Goal: Information Seeking & Learning: Stay updated

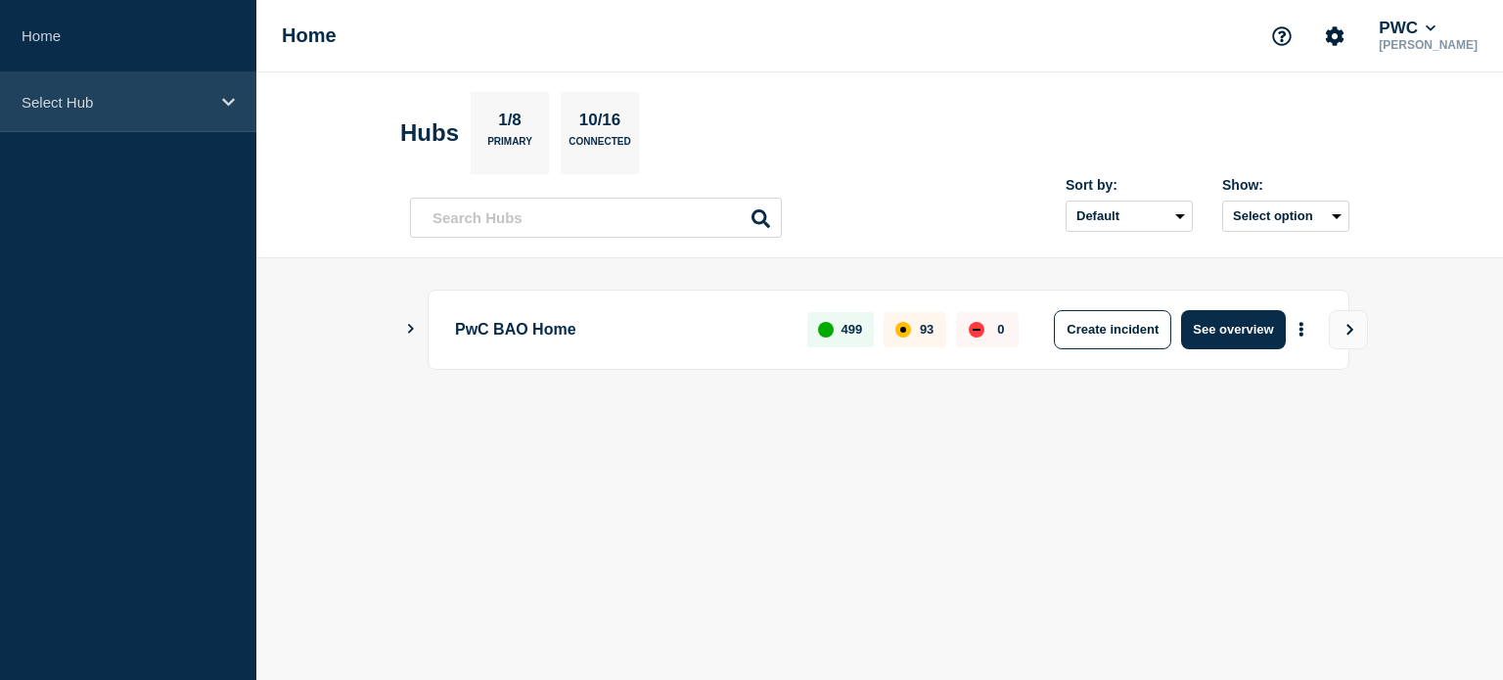
click at [148, 99] on p "Select Hub" at bounding box center [116, 102] width 188 height 17
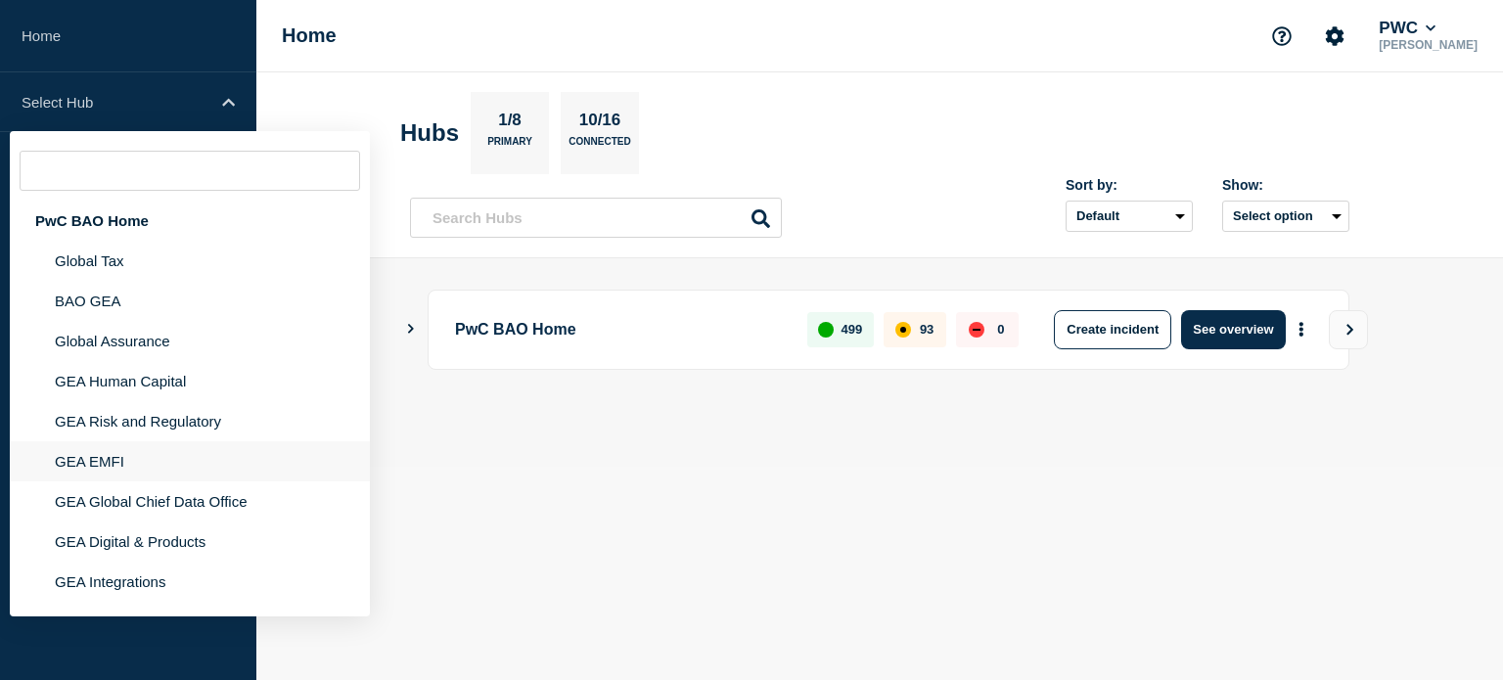
click at [108, 462] on li "GEA EMFI" at bounding box center [190, 461] width 360 height 40
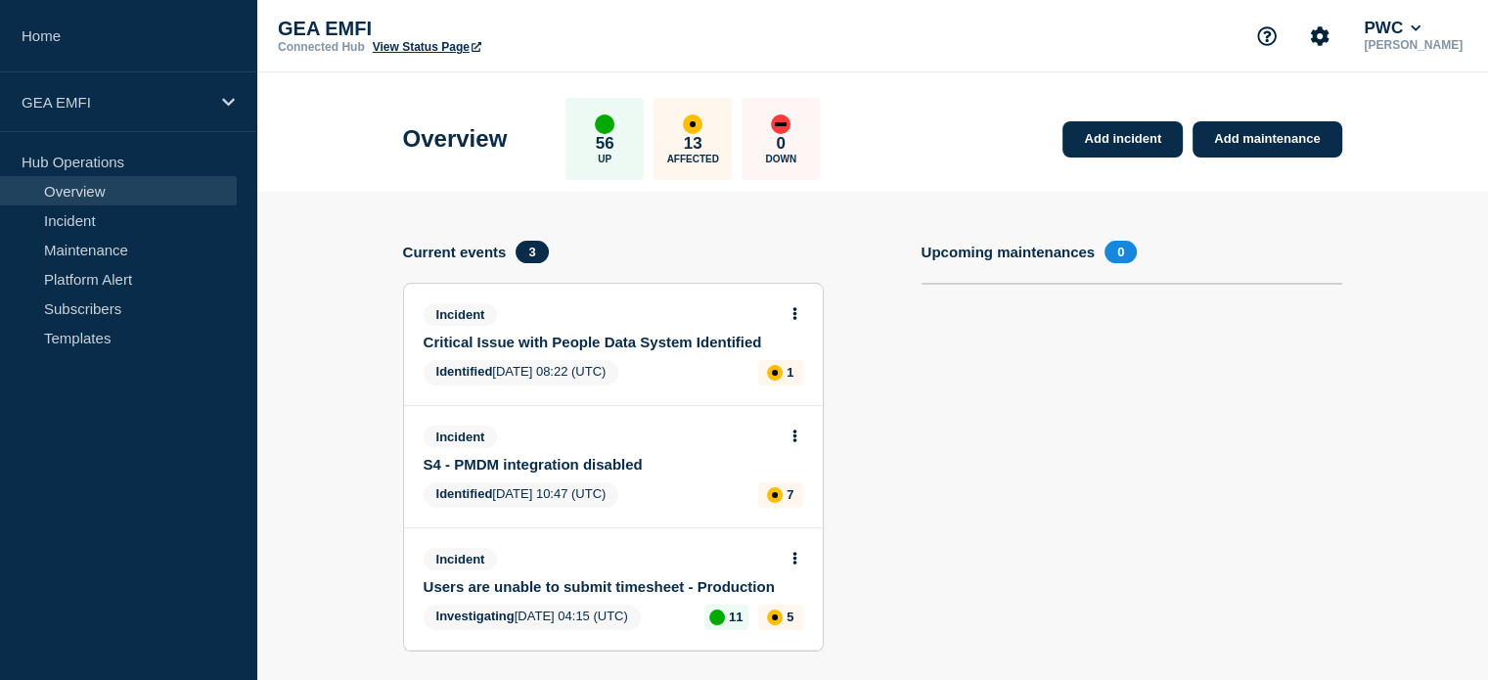
click at [647, 343] on link "Critical Issue with People Data System Identified" at bounding box center [600, 342] width 353 height 17
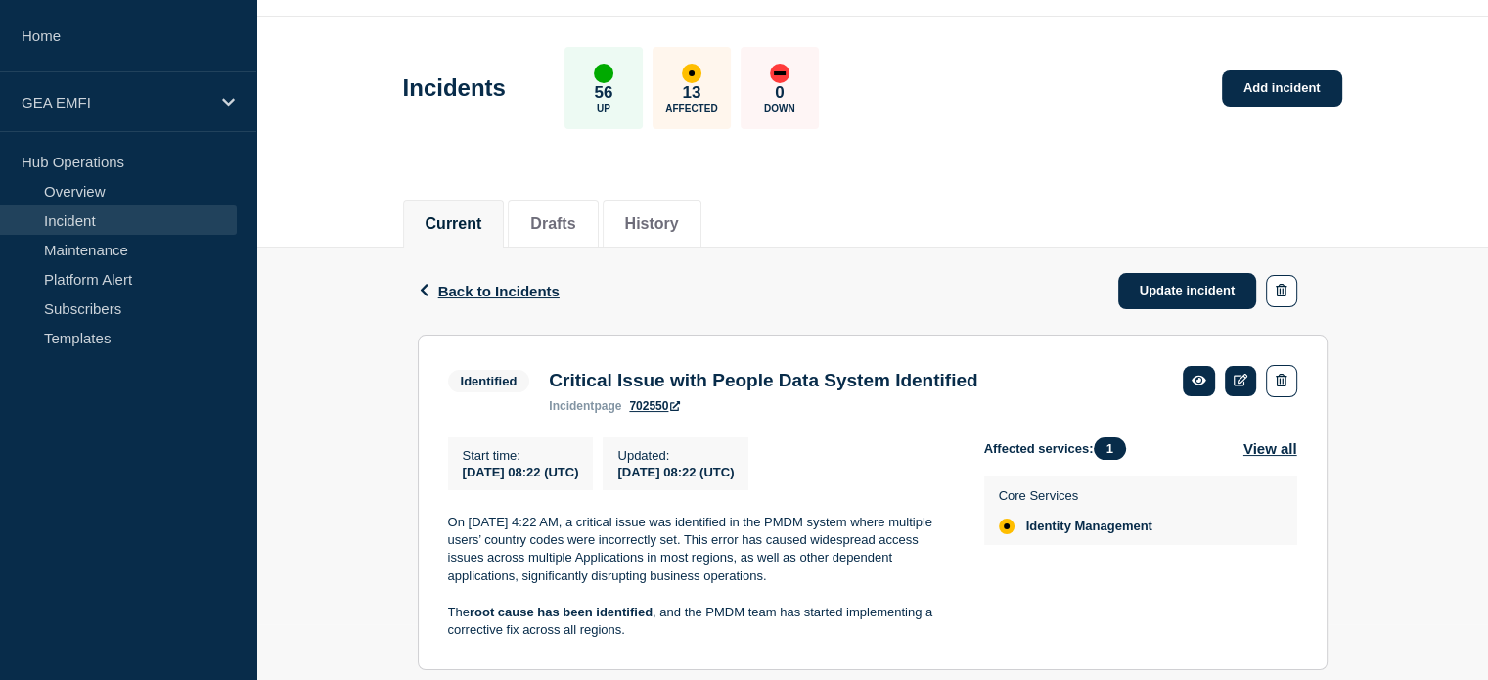
scroll to position [111, 0]
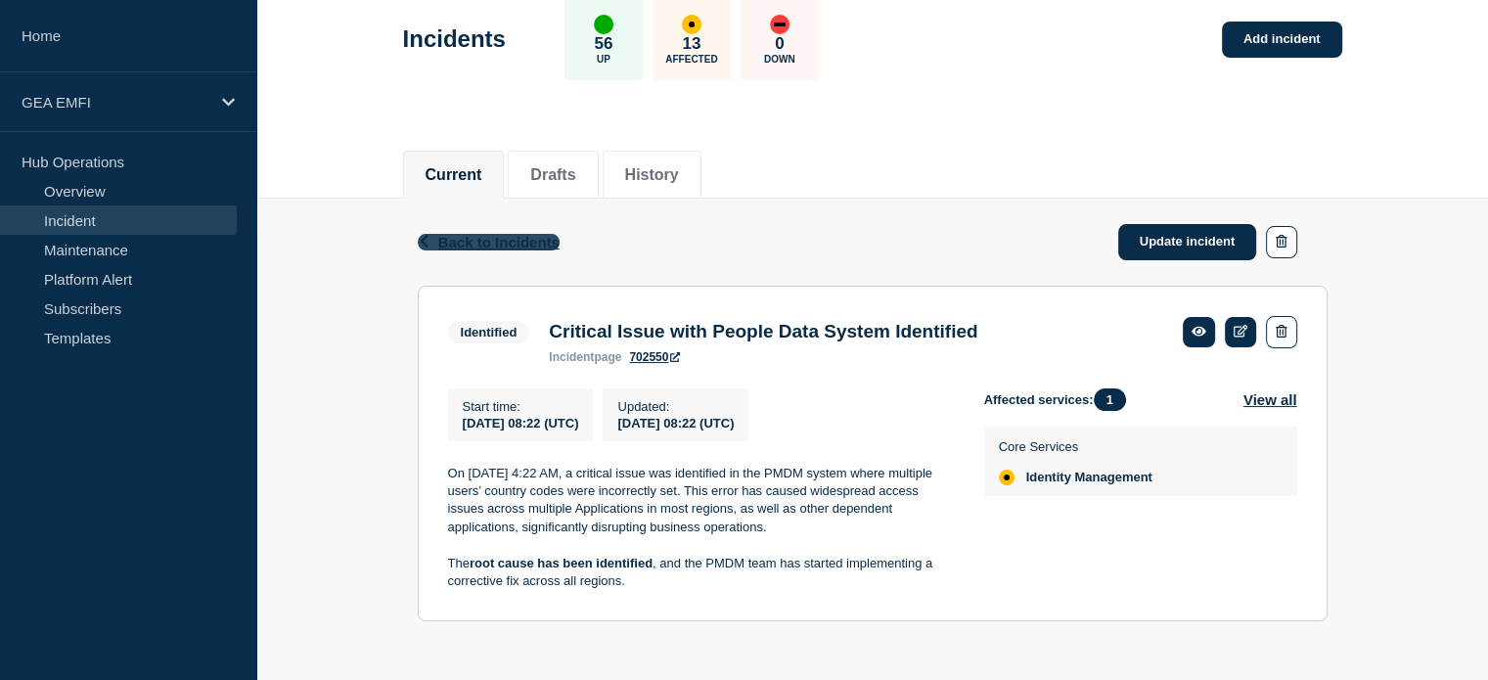
click at [429, 242] on button "Back Back to Incidents" at bounding box center [489, 242] width 142 height 17
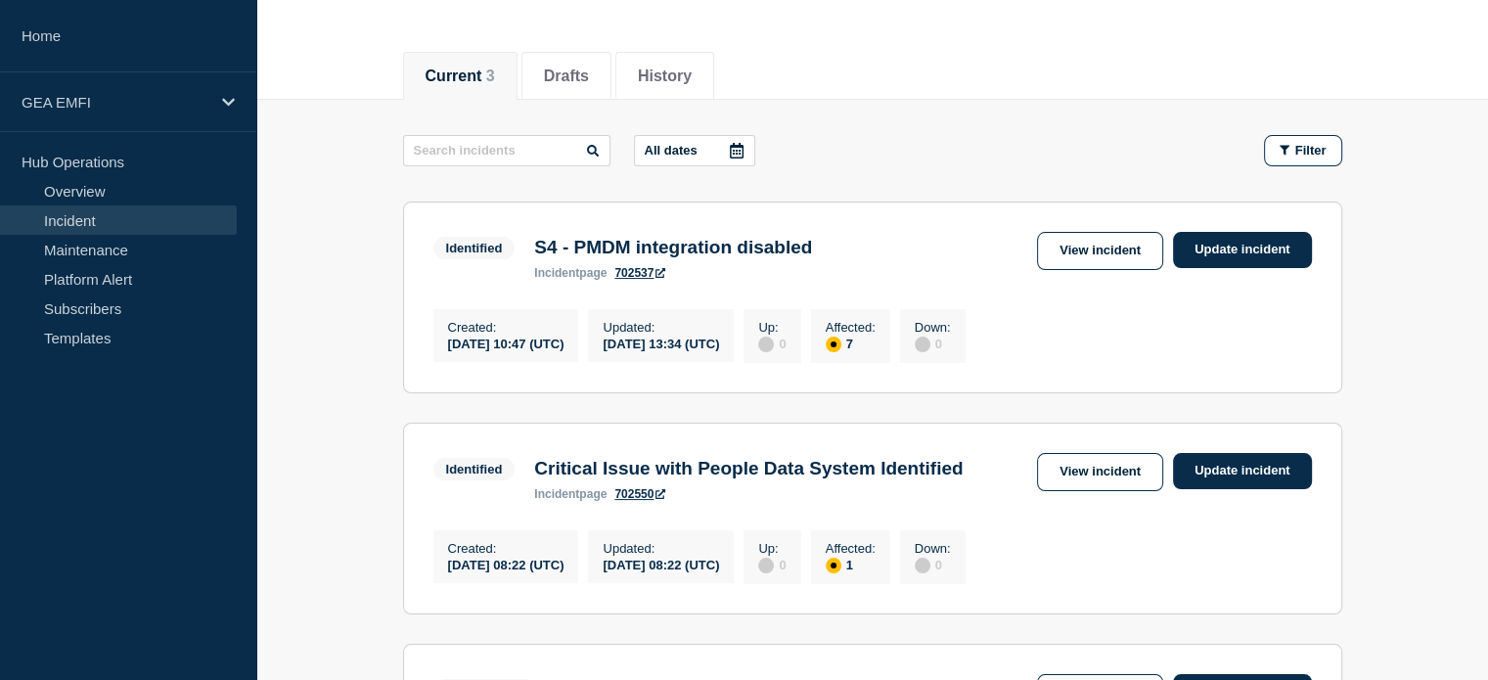
scroll to position [196, 0]
